Goal: Transaction & Acquisition: Purchase product/service

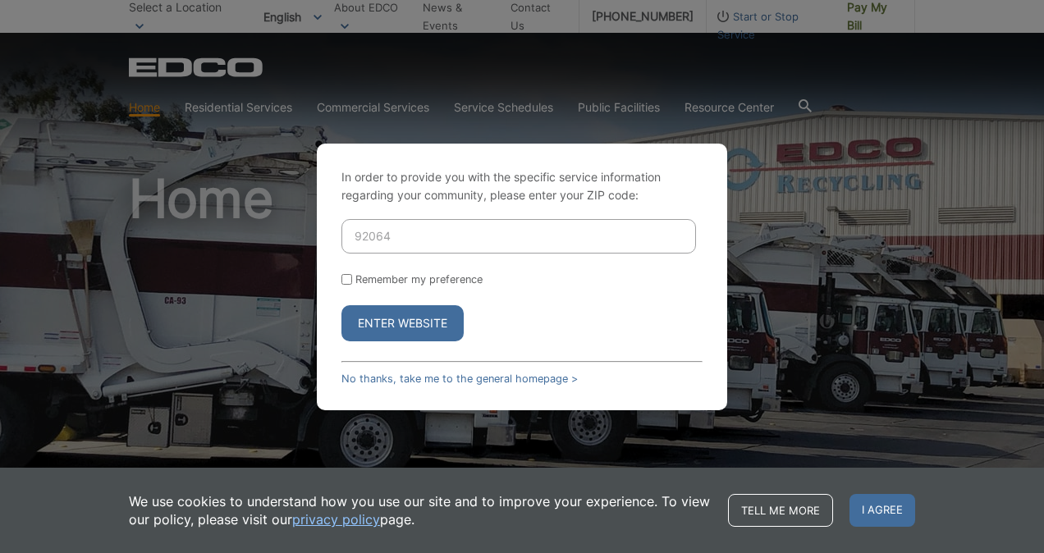
type input "92064"
click at [346, 274] on input "Remember my preference" at bounding box center [347, 279] width 11 height 11
checkbox input "true"
click at [413, 329] on button "Enter Website" at bounding box center [403, 323] width 122 height 36
click at [437, 321] on button "Enter Website" at bounding box center [403, 323] width 122 height 36
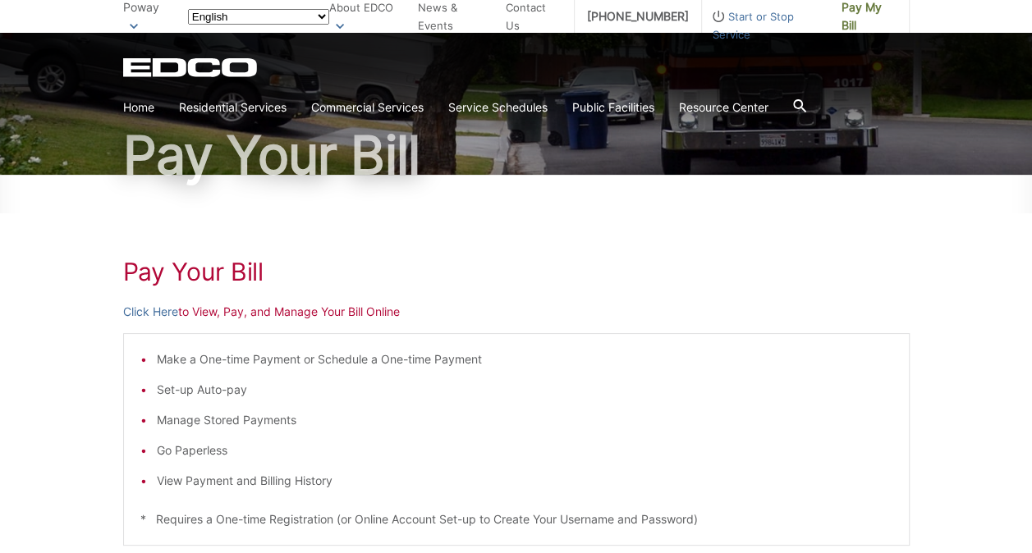
scroll to position [122, 0]
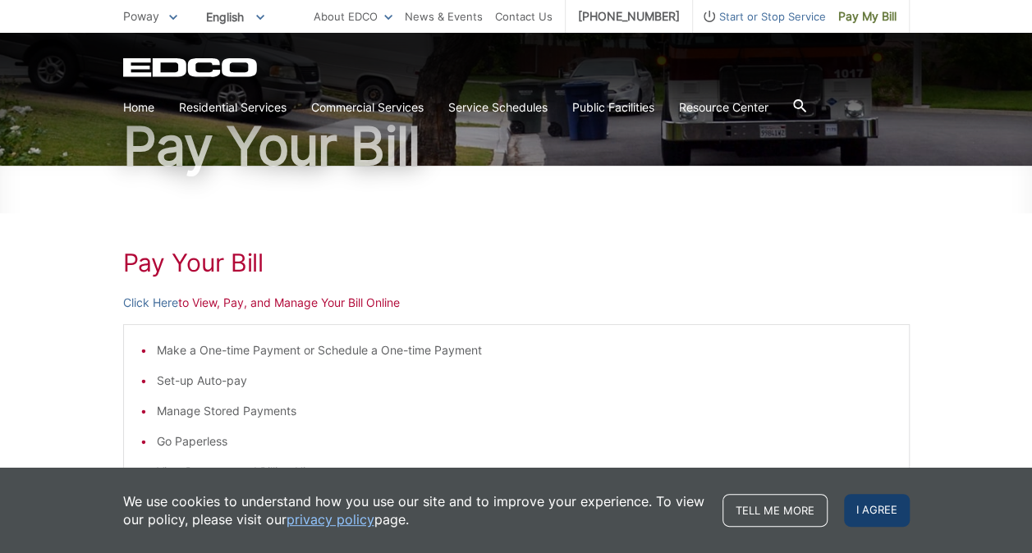
click at [882, 519] on span "I agree" at bounding box center [877, 510] width 66 height 33
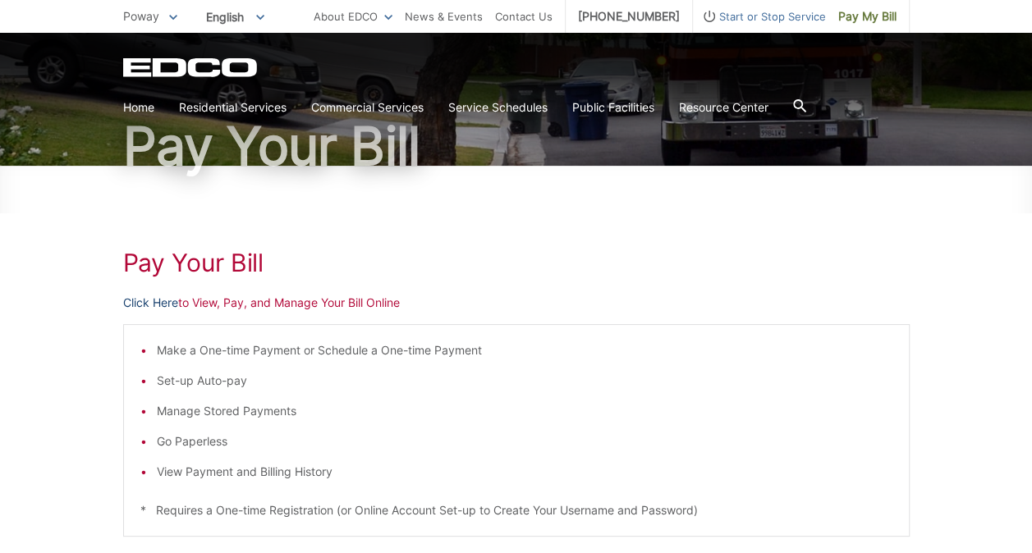
click at [161, 297] on link "Click Here" at bounding box center [150, 303] width 55 height 18
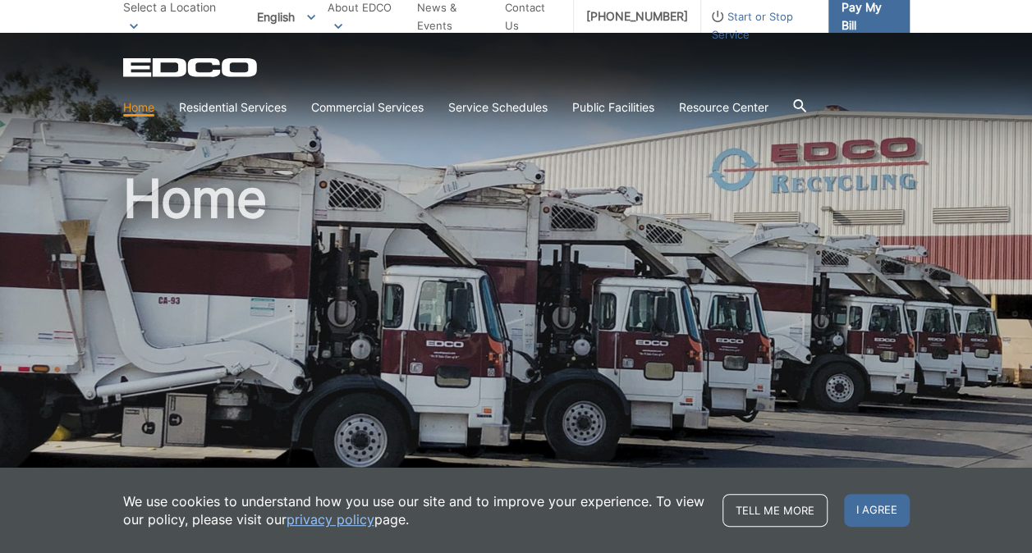
click at [862, 16] on span "Pay My Bill" at bounding box center [868, 16] width 55 height 36
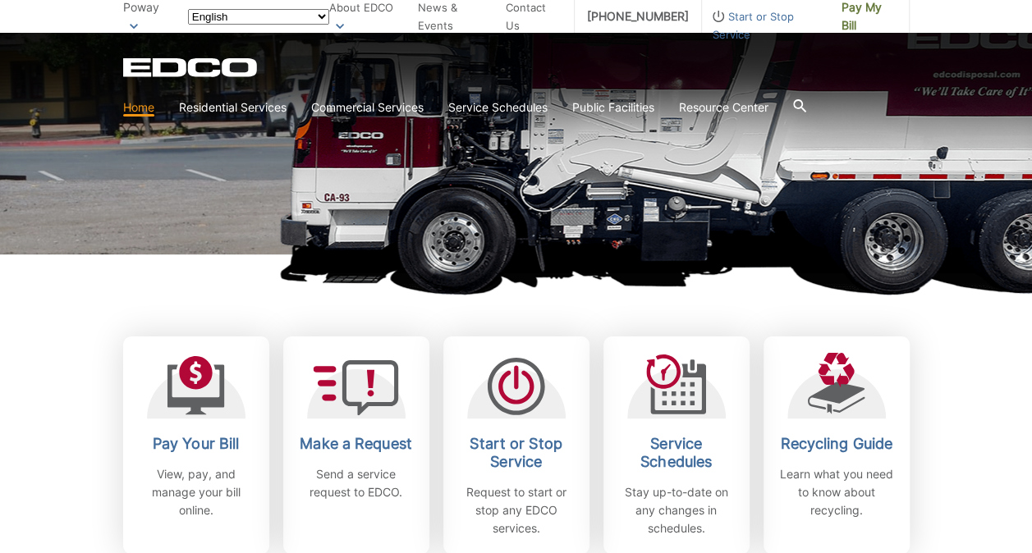
scroll to position [278, 0]
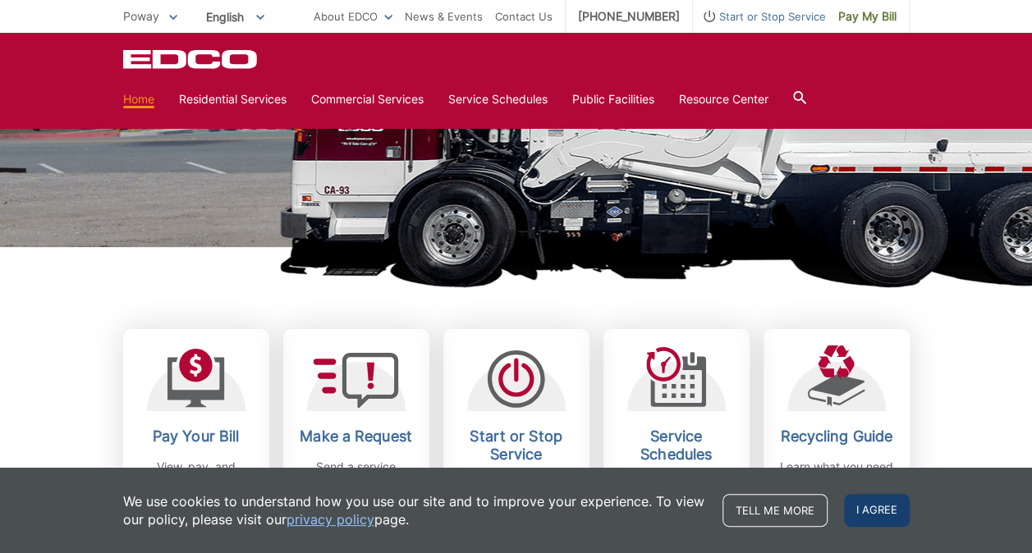
click at [857, 506] on span "I agree" at bounding box center [877, 510] width 66 height 33
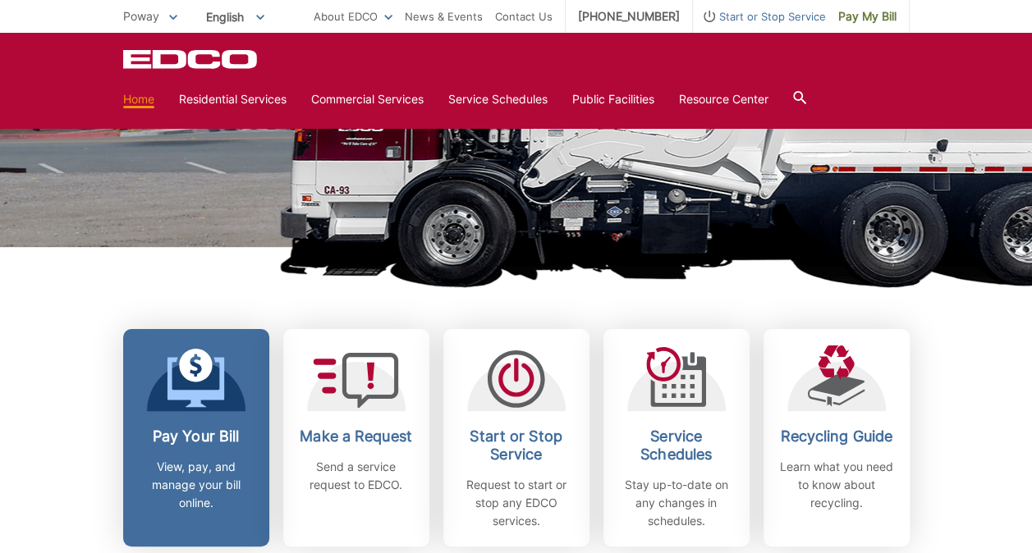
click at [222, 447] on div "Pay Your Bill View, pay, and manage your bill online." at bounding box center [196, 470] width 122 height 85
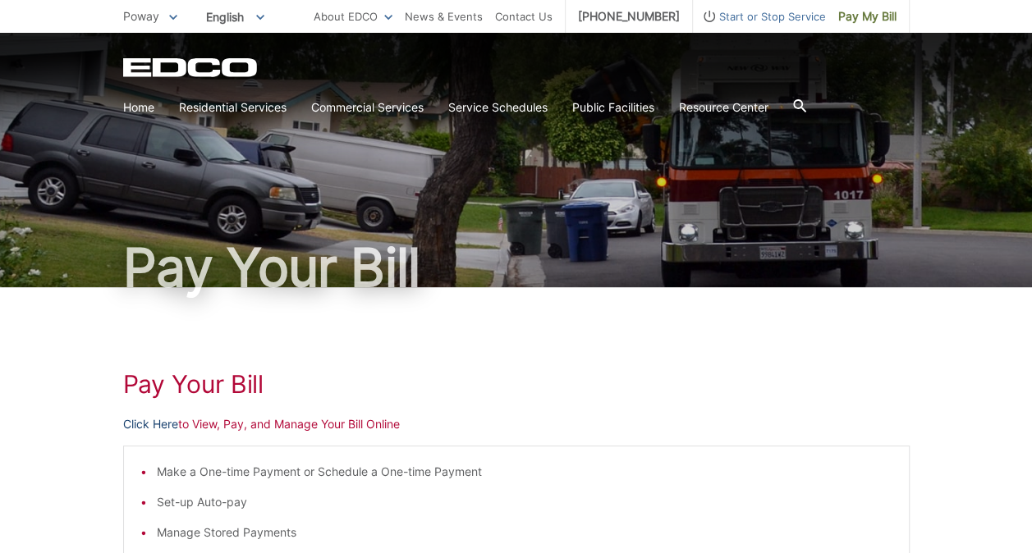
click at [153, 424] on link "Click Here" at bounding box center [150, 424] width 55 height 18
